Goal: Task Accomplishment & Management: Complete application form

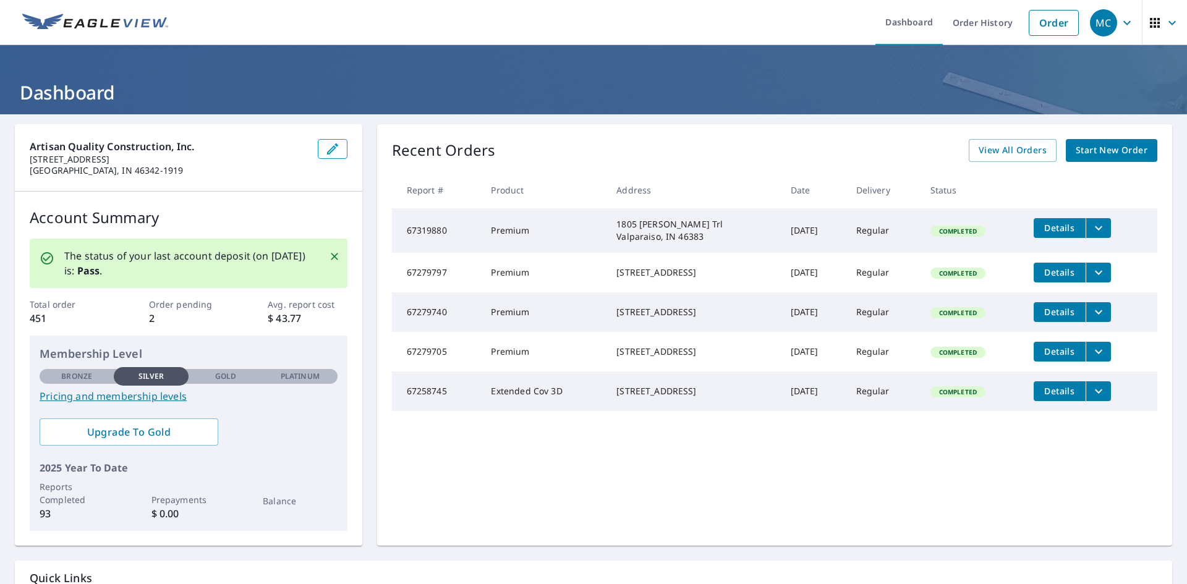
click at [1084, 154] on span "Start New Order" at bounding box center [1111, 150] width 72 height 15
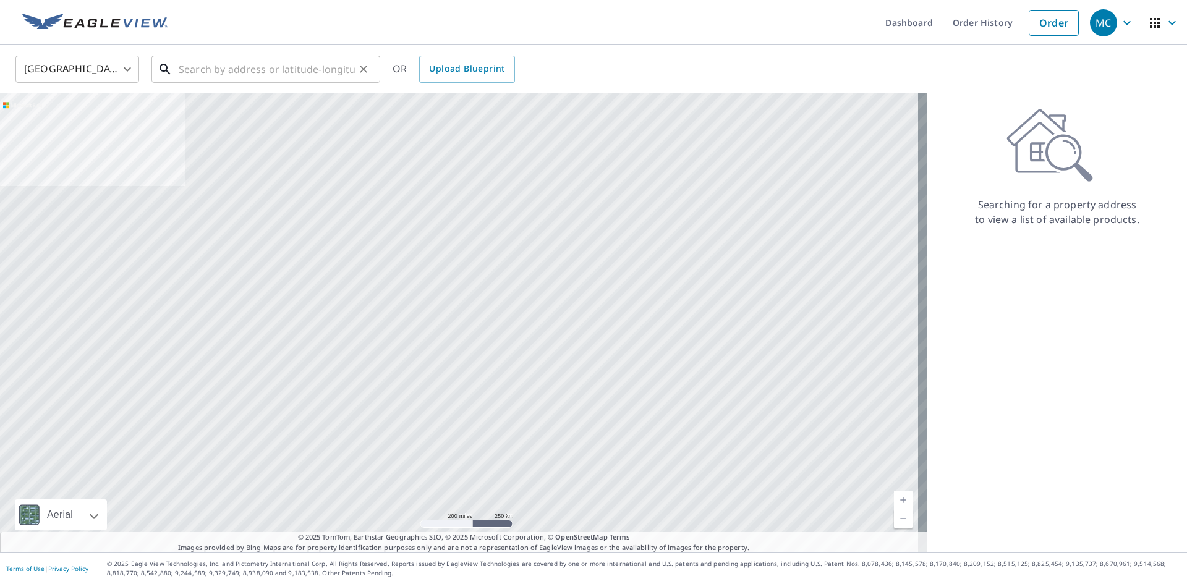
click at [235, 67] on input "text" at bounding box center [267, 69] width 176 height 35
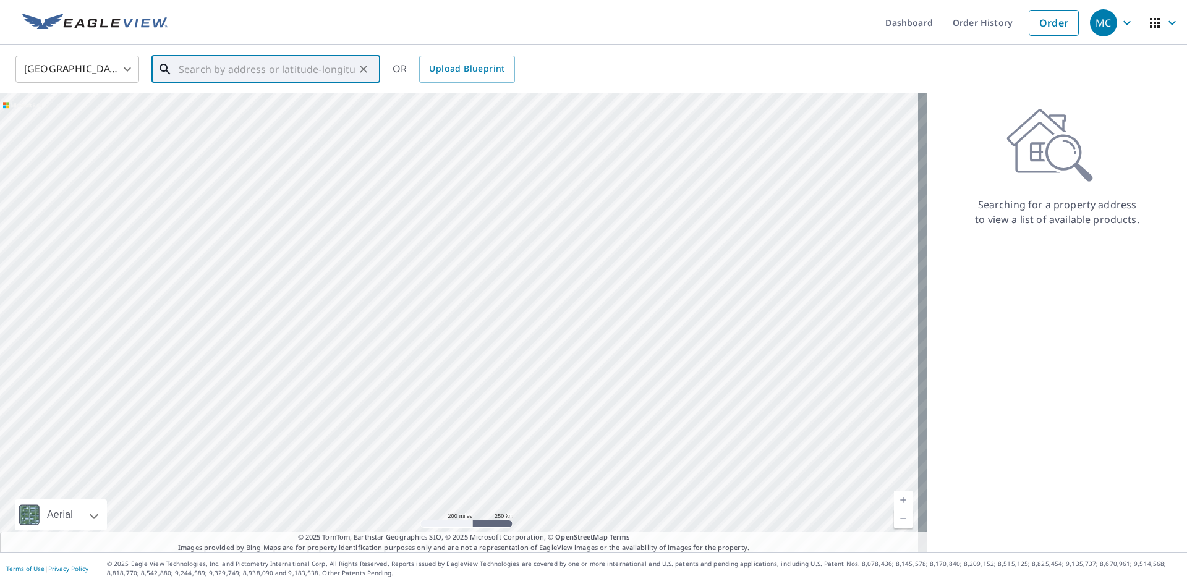
paste input "[STREET_ADDRESS]"
click at [236, 106] on span "[STREET_ADDRESS]" at bounding box center [273, 105] width 194 height 15
type input "[STREET_ADDRESS]"
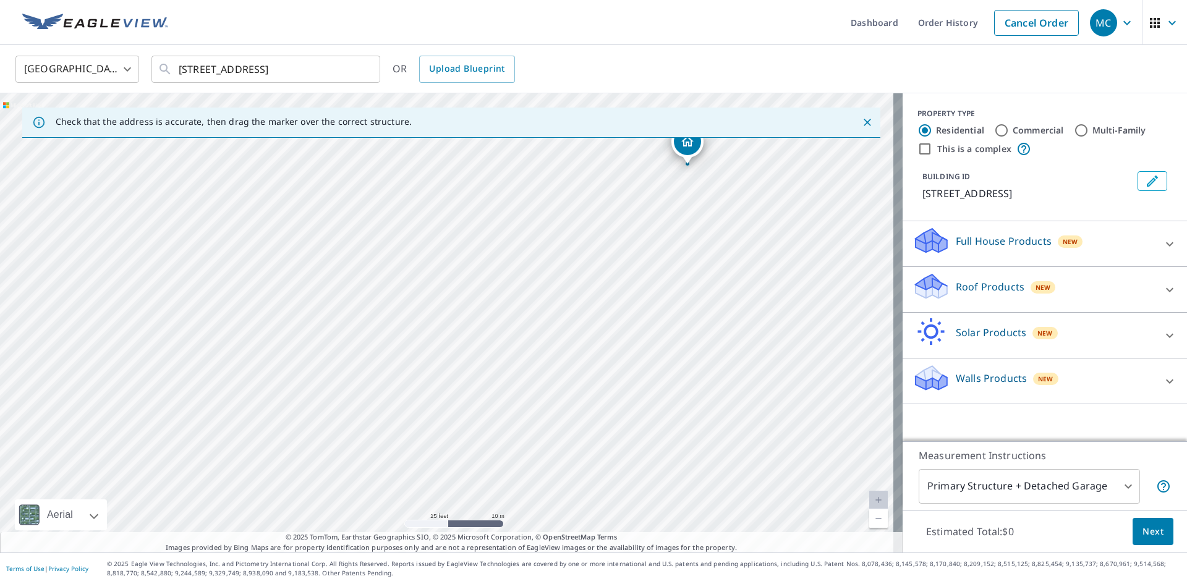
drag, startPoint x: 438, startPoint y: 334, endPoint x: 575, endPoint y: 291, distance: 143.1
click at [575, 291] on div "[STREET_ADDRESS]" at bounding box center [451, 322] width 902 height 459
drag, startPoint x: 647, startPoint y: 204, endPoint x: 585, endPoint y: 213, distance: 61.9
click at [585, 213] on div "[STREET_ADDRESS]" at bounding box center [451, 322] width 902 height 459
click at [1009, 279] on p "Roof Products" at bounding box center [990, 286] width 69 height 15
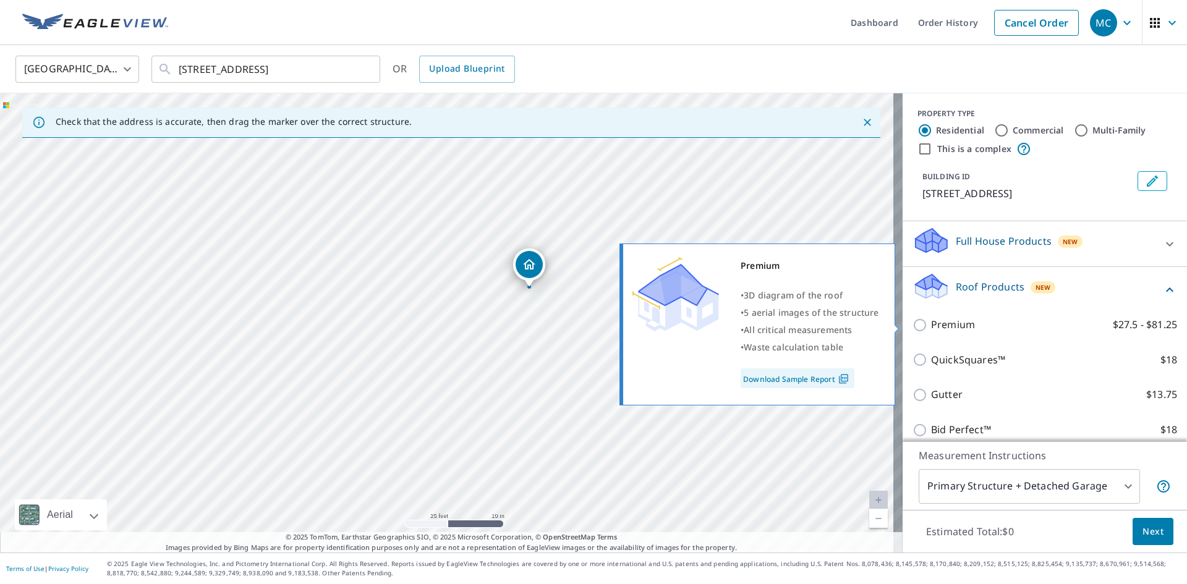
click at [956, 324] on p "Premium" at bounding box center [953, 324] width 44 height 15
click at [931, 324] on input "Premium $27.5 - $81.25" at bounding box center [921, 325] width 19 height 15
checkbox input "true"
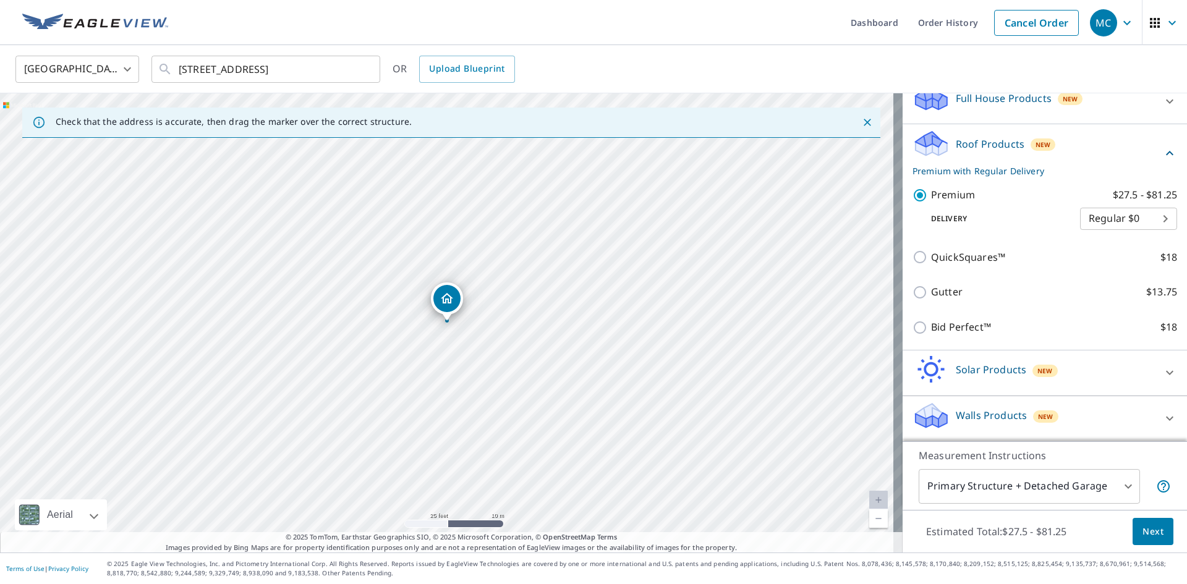
scroll to position [143, 0]
click at [1142, 526] on span "Next" at bounding box center [1152, 531] width 21 height 15
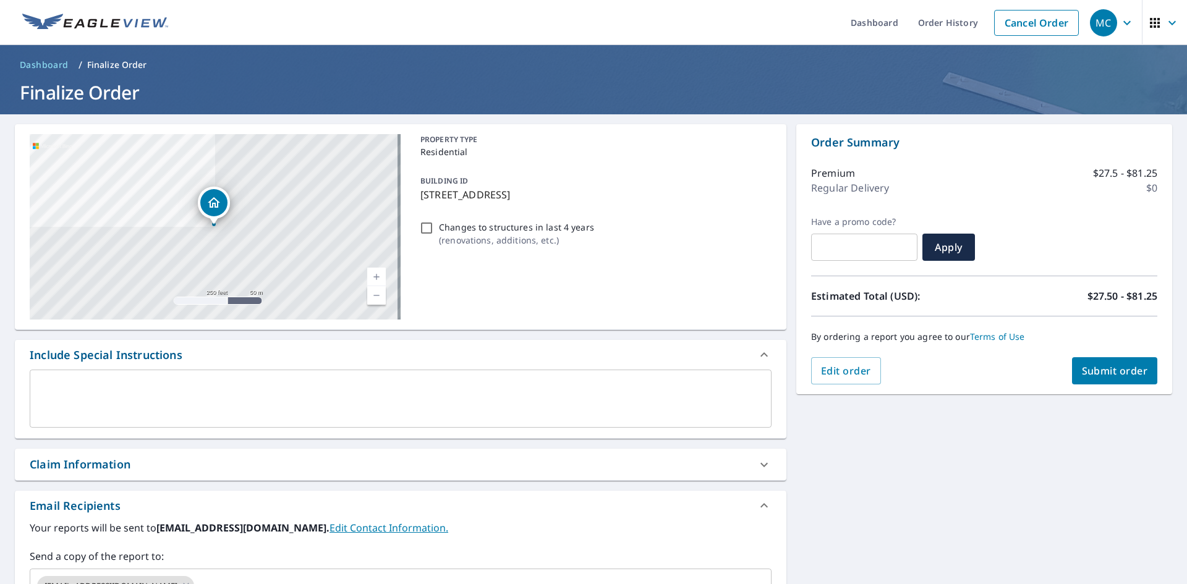
click at [142, 456] on div "Claim Information" at bounding box center [389, 464] width 719 height 17
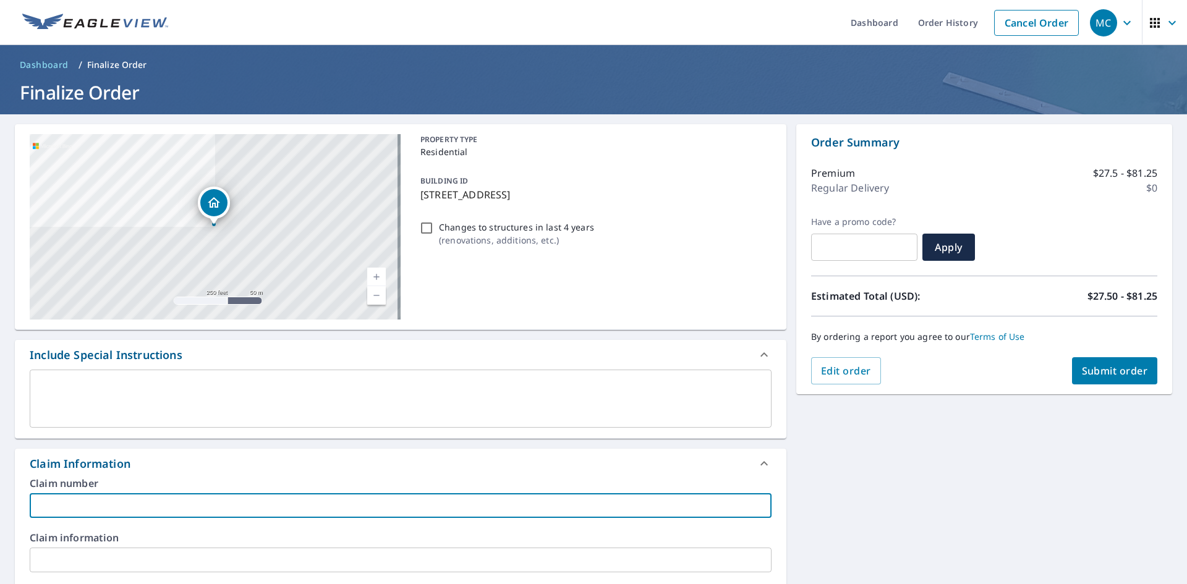
click at [199, 507] on input "text" at bounding box center [401, 505] width 742 height 25
paste input "25-4210 Rossi Roof [GEOGRAPHIC_DATA]"
type input "25-4210 Rossi Roof [GEOGRAPHIC_DATA]"
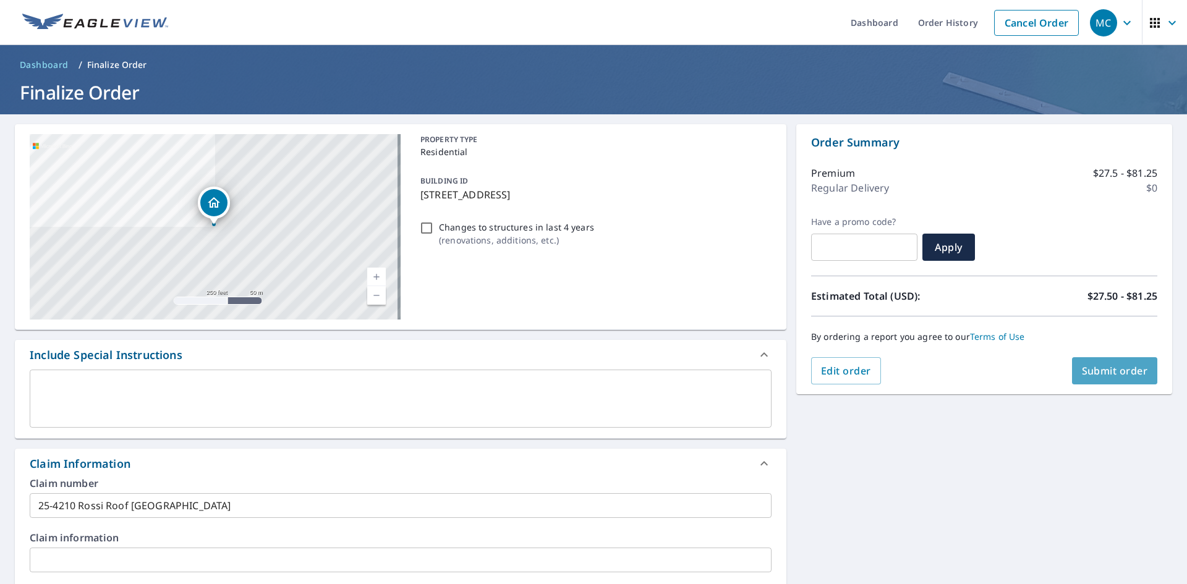
click at [1093, 366] on span "Submit order" at bounding box center [1115, 371] width 66 height 14
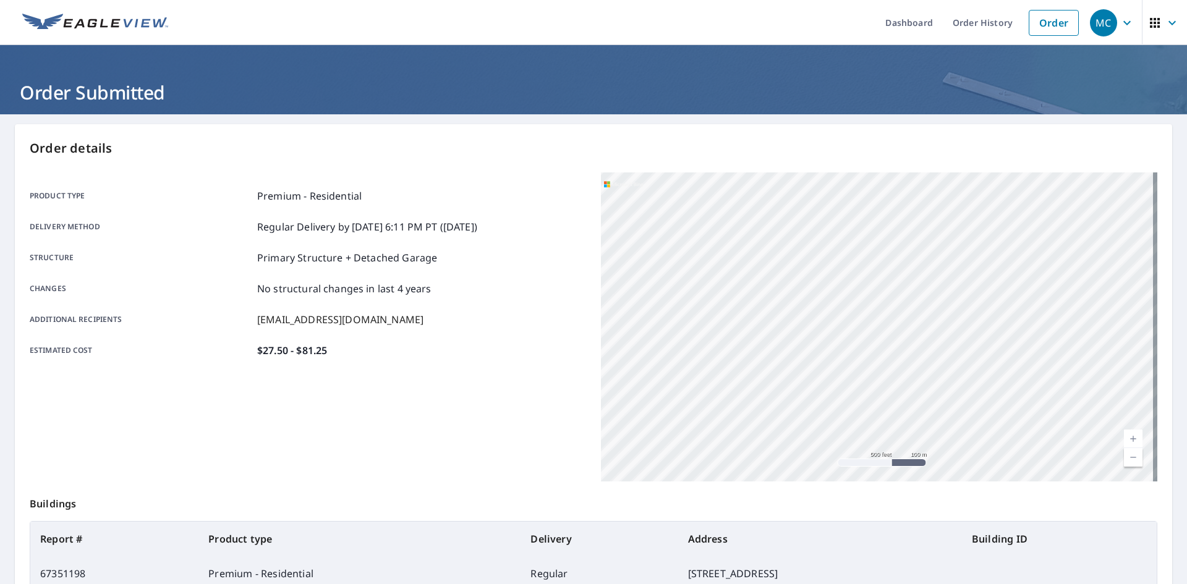
drag, startPoint x: 850, startPoint y: 365, endPoint x: 1126, endPoint y: 394, distance: 277.2
click at [1126, 394] on div "[STREET_ADDRESS]" at bounding box center [879, 326] width 556 height 309
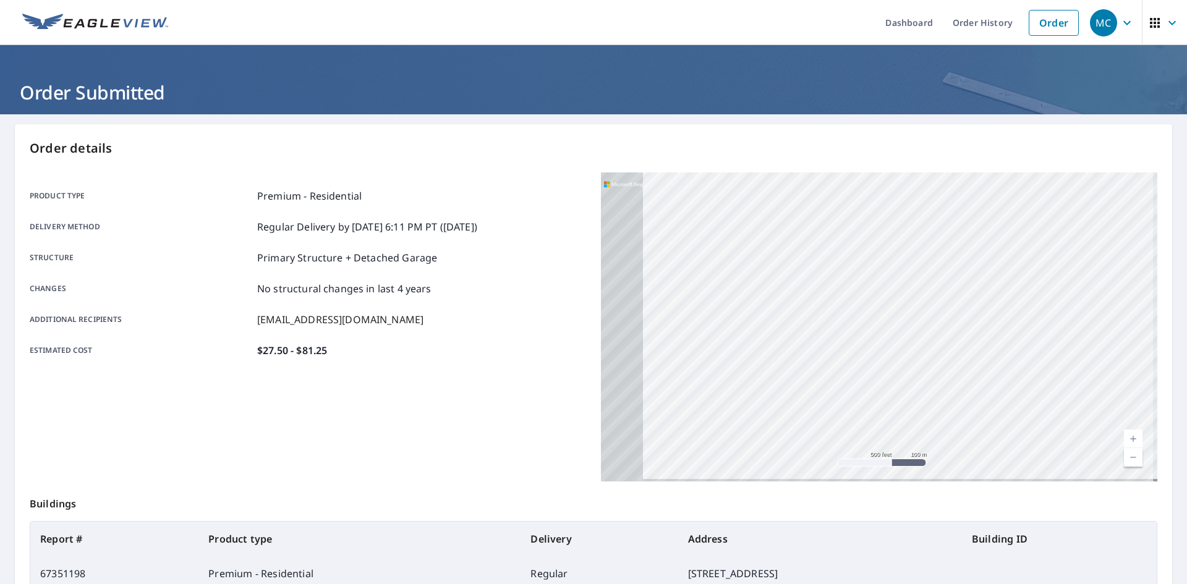
drag, startPoint x: 834, startPoint y: 333, endPoint x: 1066, endPoint y: 333, distance: 231.8
click at [1066, 333] on div "[STREET_ADDRESS]" at bounding box center [879, 326] width 556 height 309
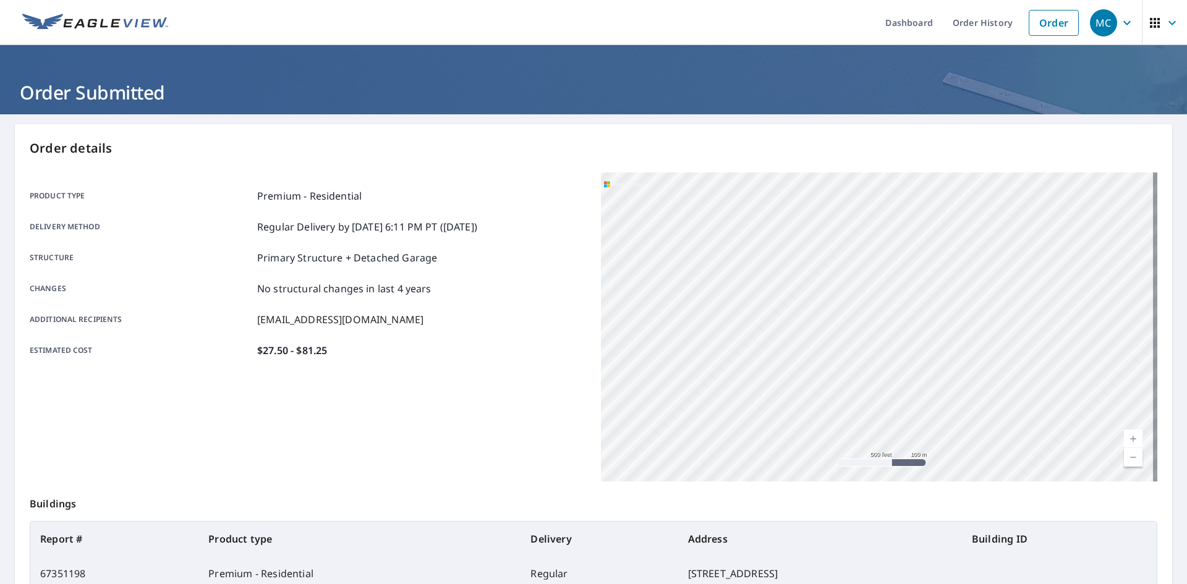
drag, startPoint x: 961, startPoint y: 330, endPoint x: 554, endPoint y: 318, distance: 406.9
click at [578, 320] on div "Product type Premium - Residential Delivery method Regular Delivery by [DATE] 6…" at bounding box center [593, 326] width 1127 height 309
click at [823, 324] on div "[STREET_ADDRESS]" at bounding box center [879, 326] width 556 height 309
drag, startPoint x: 1022, startPoint y: 335, endPoint x: 1078, endPoint y: 360, distance: 61.1
click at [1079, 360] on div "[STREET_ADDRESS]" at bounding box center [879, 326] width 556 height 309
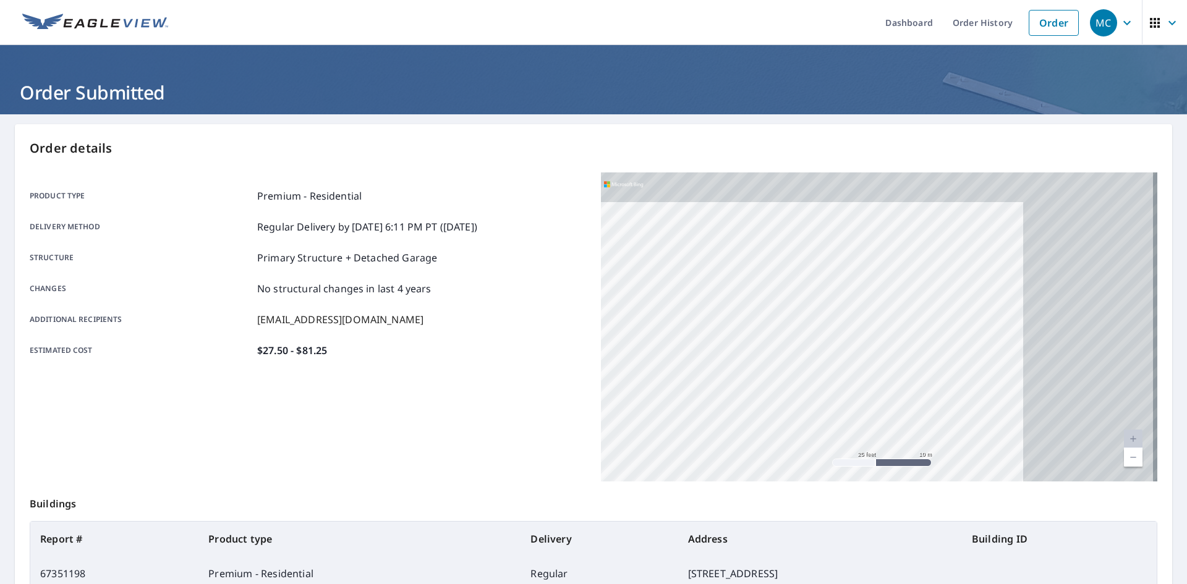
drag, startPoint x: 927, startPoint y: 303, endPoint x: 627, endPoint y: 409, distance: 318.4
click at [627, 409] on div "[STREET_ADDRESS]" at bounding box center [879, 326] width 556 height 309
